Goal: Task Accomplishment & Management: Manage account settings

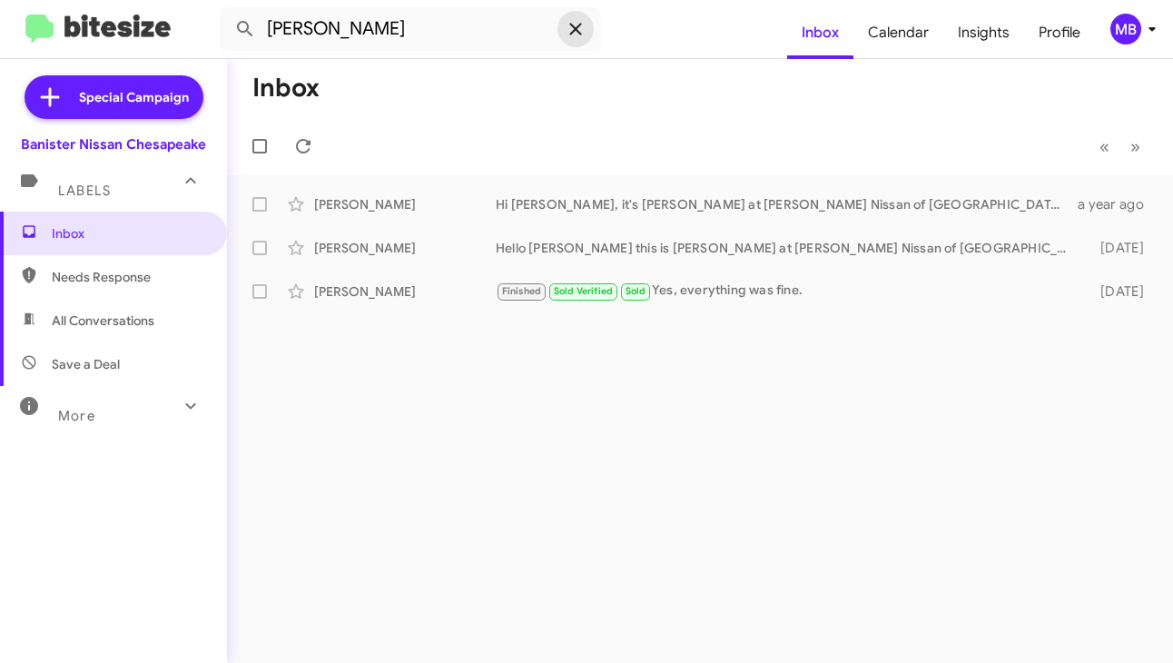
click at [590, 25] on span at bounding box center [576, 29] width 36 height 22
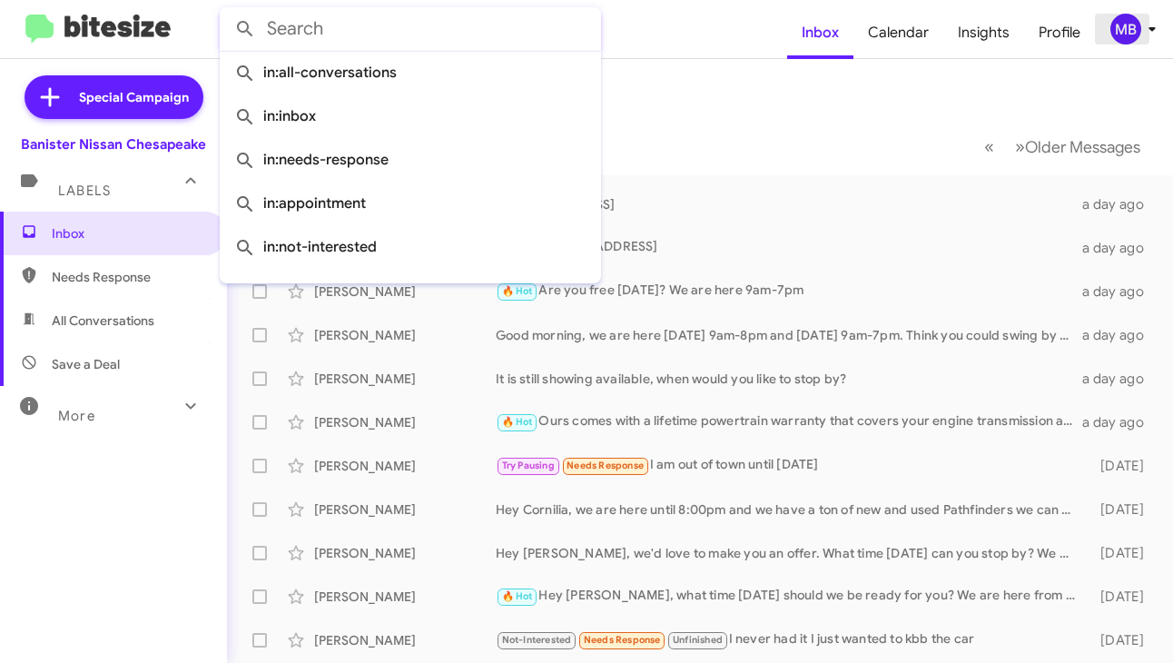
click at [1125, 41] on div "MB" at bounding box center [1126, 29] width 31 height 31
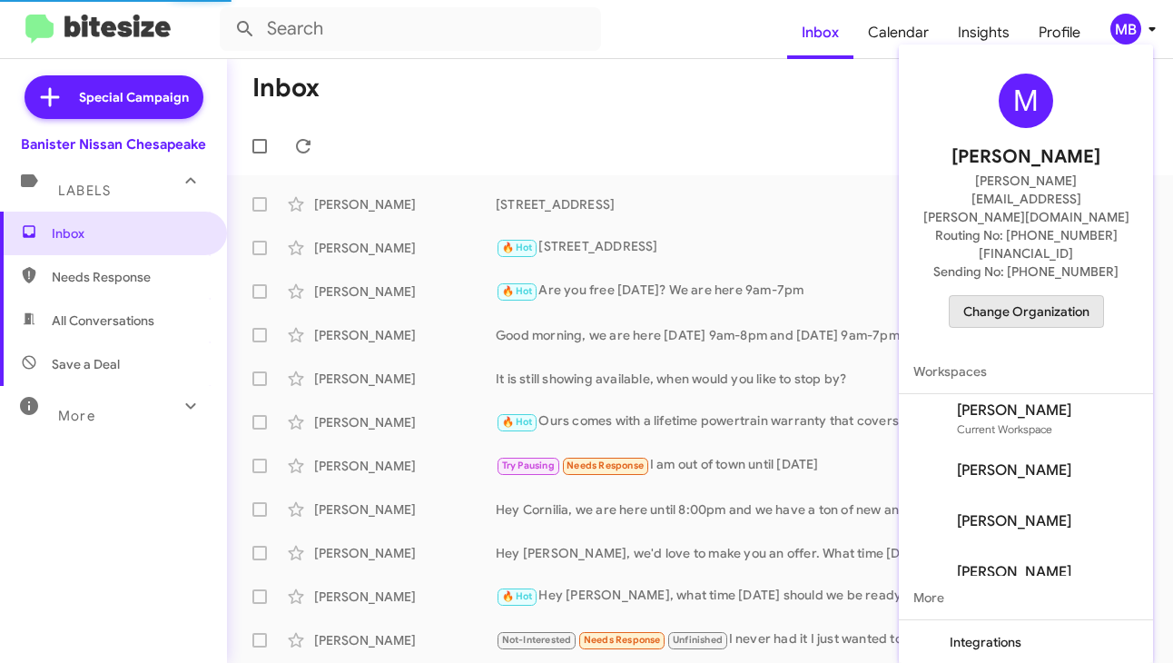
click at [1035, 296] on span "Change Organization" at bounding box center [1027, 311] width 126 height 31
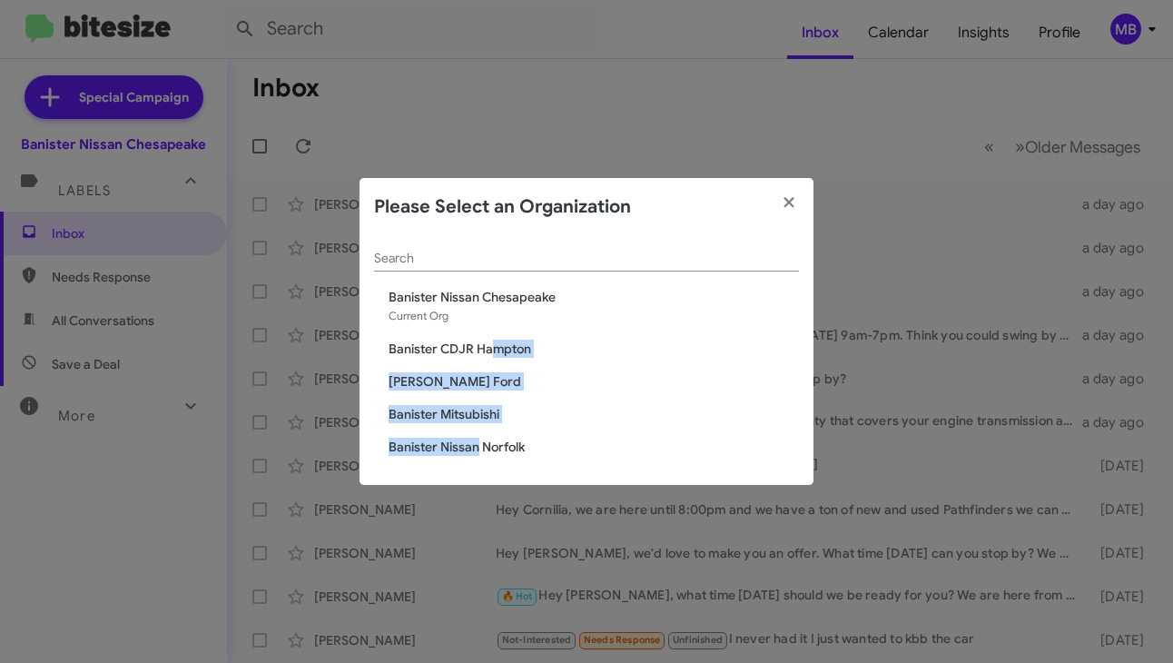
drag, startPoint x: 492, startPoint y: 350, endPoint x: 478, endPoint y: 439, distance: 90.2
click at [478, 439] on div "Search [PERSON_NAME] Nissan Chesapeake Current Org [PERSON_NAME] CDJR [PERSON_N…" at bounding box center [587, 360] width 454 height 249
click at [478, 439] on span "Banister Nissan Norfolk" at bounding box center [594, 447] width 411 height 18
